Goal: Task Accomplishment & Management: Manage account settings

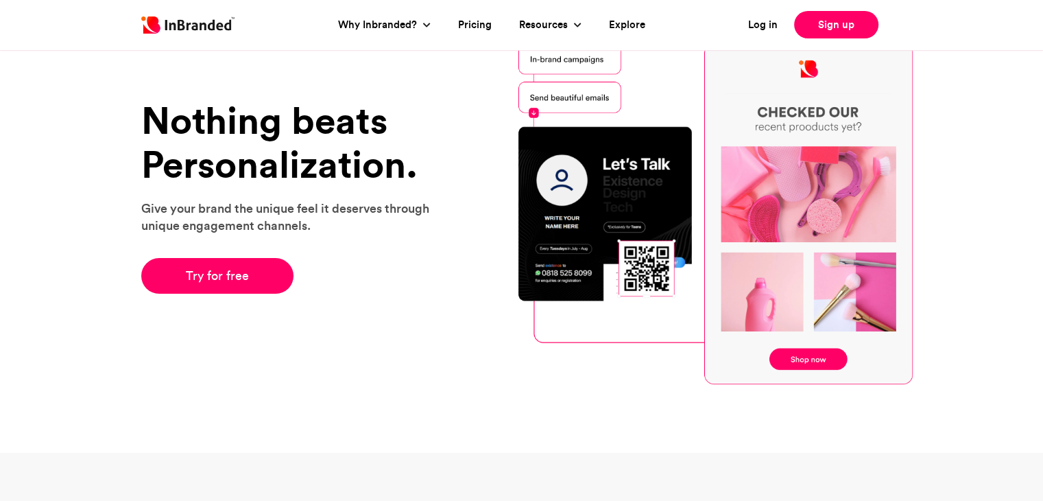
scroll to position [107, 0]
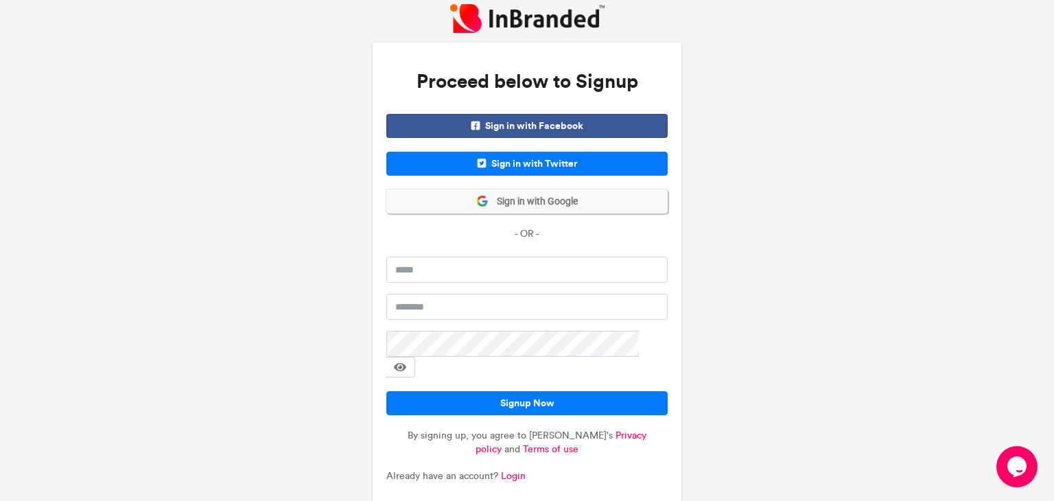
click at [535, 204] on span "Sign in with Google" at bounding box center [532, 202] width 89 height 14
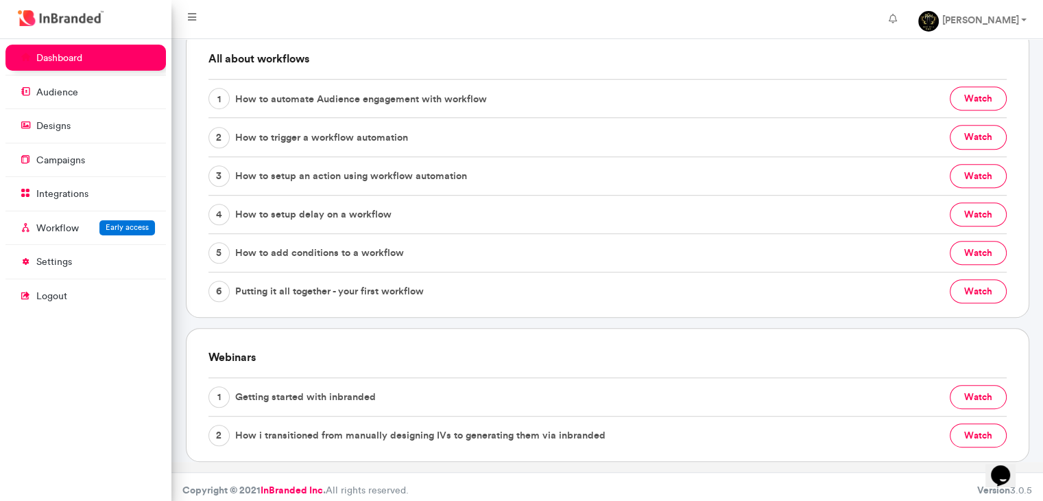
scroll to position [730, 0]
click at [473, 36] on nav "Odunayo Bakare Account settings Change password Logout" at bounding box center [607, 19] width 872 height 39
